Goal: Use online tool/utility: Utilize a website feature to perform a specific function

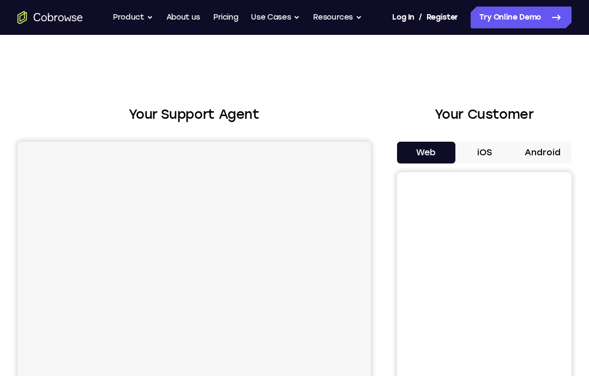
click at [538, 148] on button "Android" at bounding box center [542, 153] width 58 height 22
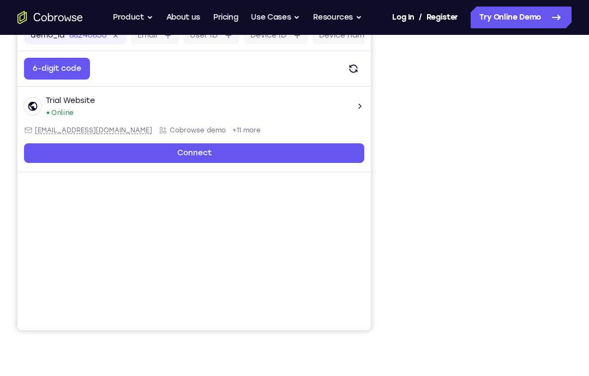
scroll to position [176, 0]
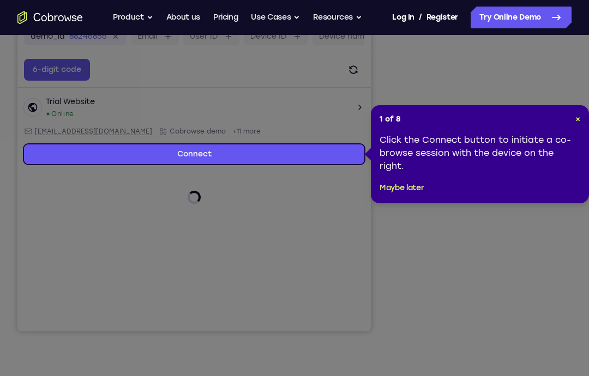
click at [505, 169] on div "Click the Connect button to initiate a co-browse session with the device on the…" at bounding box center [480, 153] width 201 height 39
click at [572, 123] on header "1 of 8 ×" at bounding box center [480, 119] width 201 height 11
click at [575, 121] on span "×" at bounding box center [577, 119] width 5 height 9
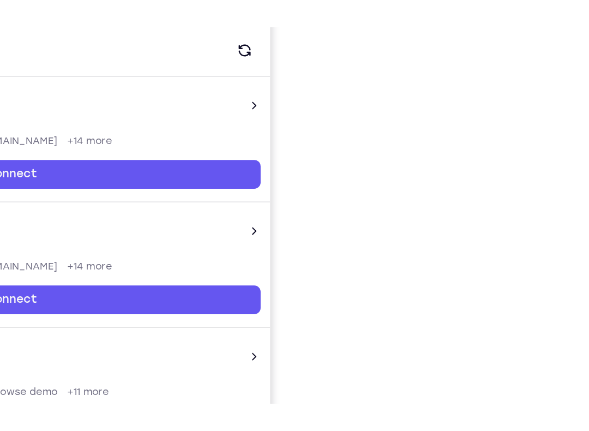
scroll to position [130, 0]
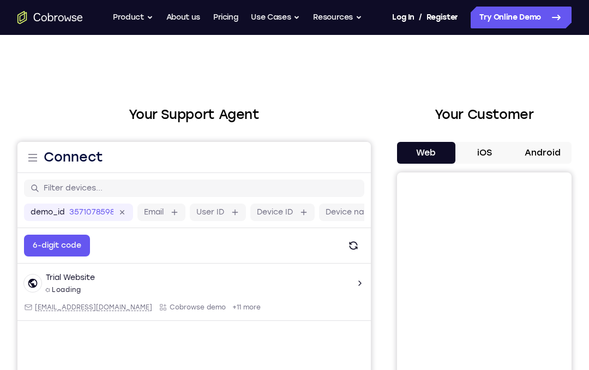
click at [545, 156] on button "Android" at bounding box center [542, 153] width 58 height 22
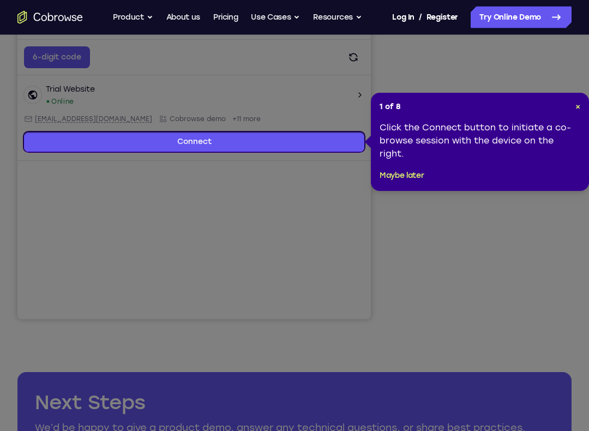
scroll to position [187, 0]
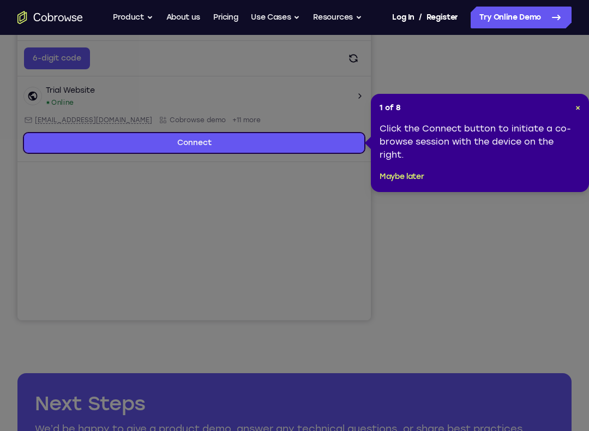
click at [521, 149] on div "Click the Connect button to initiate a co-browse session with the device on the…" at bounding box center [480, 141] width 201 height 39
click at [575, 99] on div "1 of 8 × Click the Connect button to initiate a co-browse session with the devi…" at bounding box center [480, 143] width 218 height 98
click at [586, 107] on div "1 of 8 × Click the Connect button to initiate a co-browse session with the devi…" at bounding box center [480, 143] width 218 height 98
click at [575, 109] on span "×" at bounding box center [577, 107] width 5 height 9
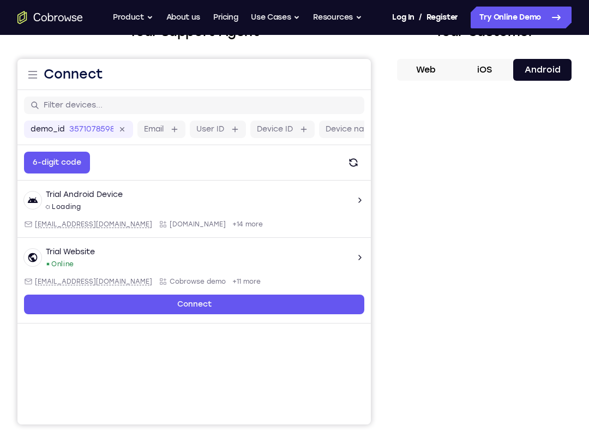
scroll to position [74, 0]
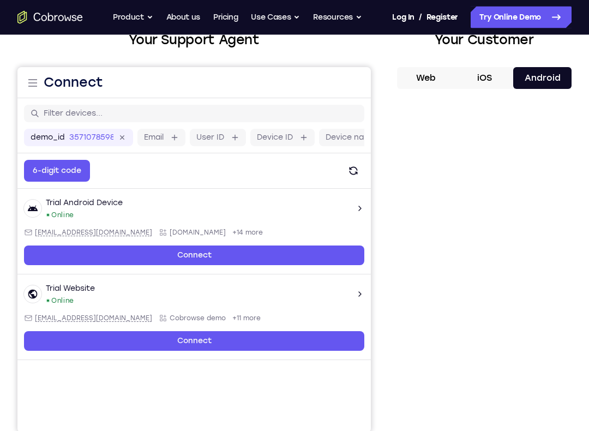
click at [491, 79] on button "iOS" at bounding box center [484, 79] width 58 height 22
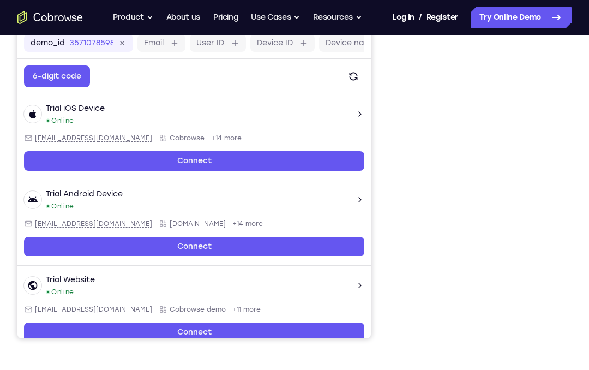
scroll to position [169, 0]
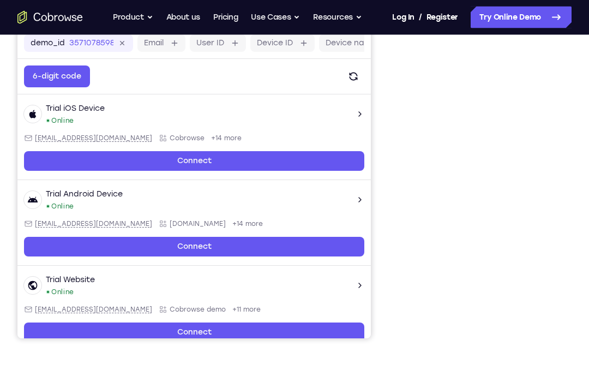
click at [533, 358] on div "Your Support Agent Your Customer Web iOS Android Next Steps We’d be happy to gi…" at bounding box center [294, 225] width 589 height 719
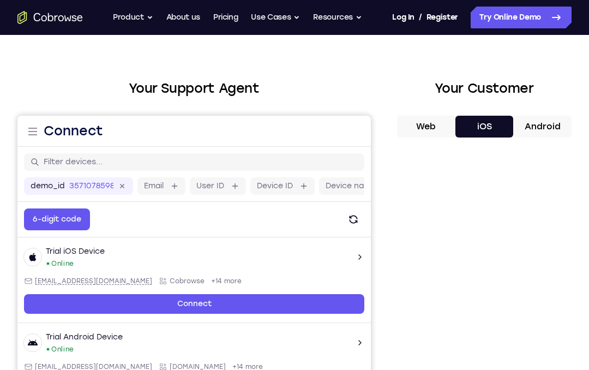
scroll to position [0, 0]
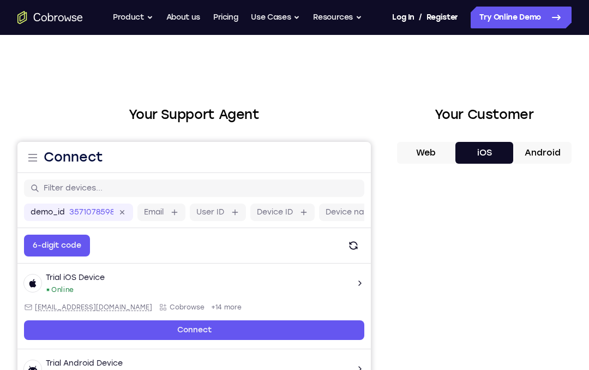
click at [430, 150] on button "Web" at bounding box center [426, 153] width 58 height 22
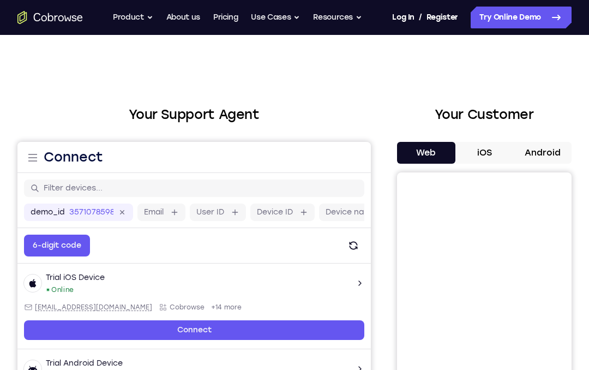
click at [479, 154] on button "iOS" at bounding box center [484, 153] width 58 height 22
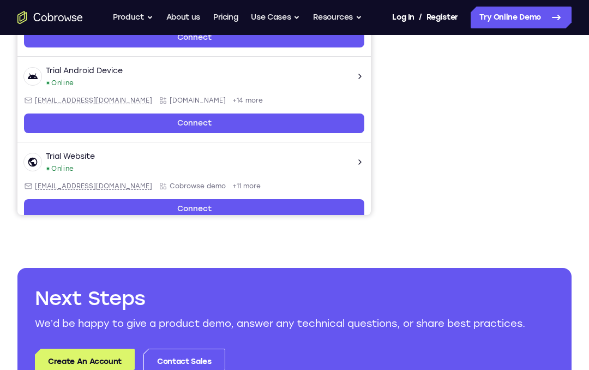
scroll to position [288, 0]
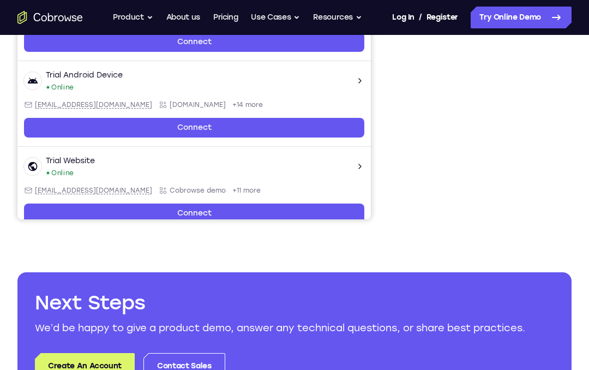
click at [583, 281] on div "Your Support Agent Your Customer Web iOS Android Next Steps We’d be happy to gi…" at bounding box center [294, 106] width 589 height 719
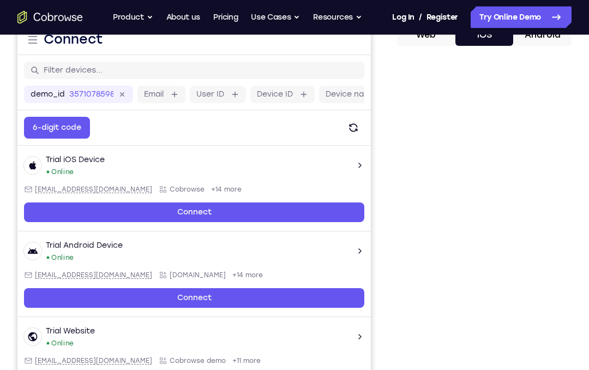
scroll to position [116, 0]
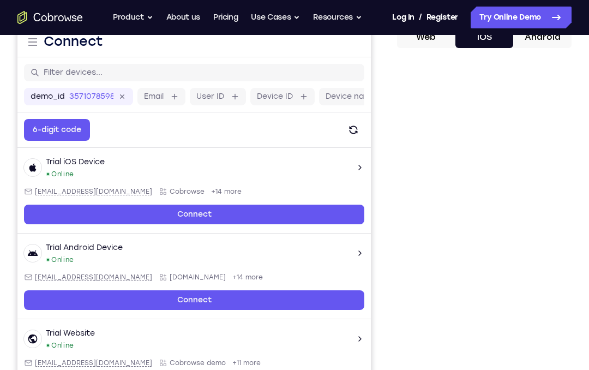
click at [552, 35] on button "Android" at bounding box center [542, 37] width 58 height 22
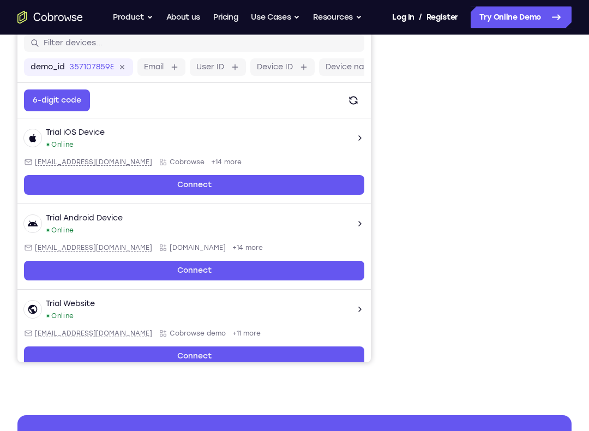
scroll to position [145, 0]
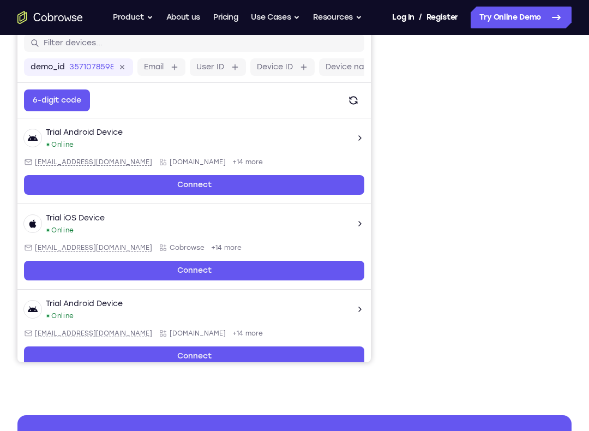
click at [176, 184] on link "Connect" at bounding box center [194, 185] width 340 height 20
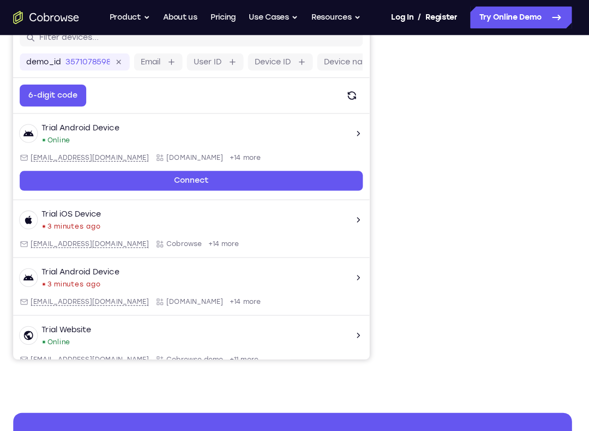
scroll to position [147, 0]
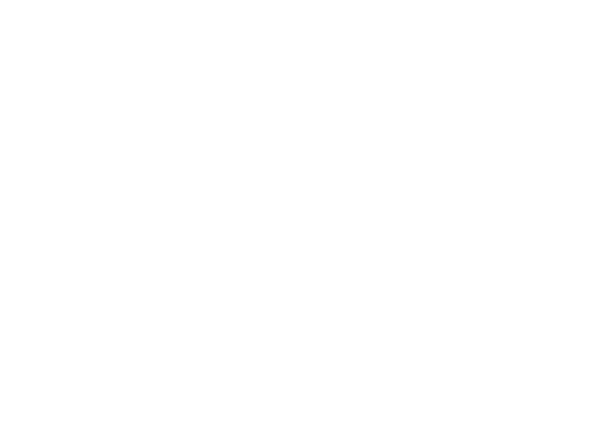
click at [397, 50] on div at bounding box center [484, 192] width 175 height 335
